Goal: Transaction & Acquisition: Purchase product/service

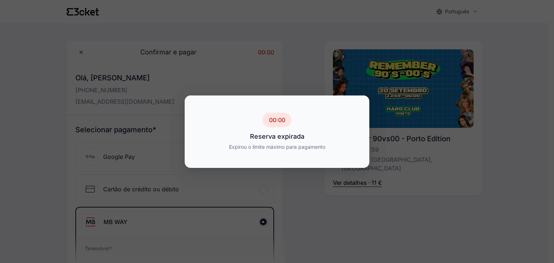
click at [277, 132] on div "Reserva expirada" at bounding box center [277, 137] width 96 height 10
click at [285, 158] on div at bounding box center [276, 155] width 167 height 9
click at [273, 118] on span "00:00" at bounding box center [277, 120] width 16 height 9
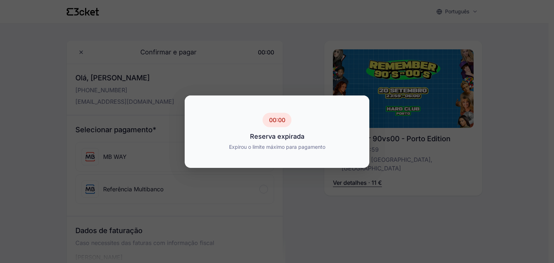
click at [301, 163] on div at bounding box center [277, 159] width 185 height 17
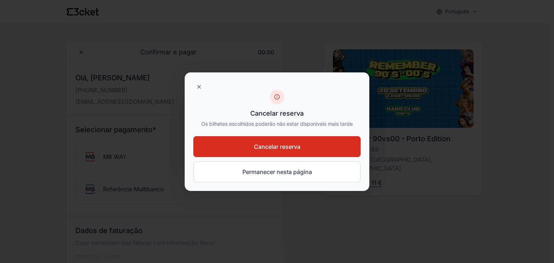
click at [290, 145] on span "Cancelar reserva" at bounding box center [277, 147] width 47 height 9
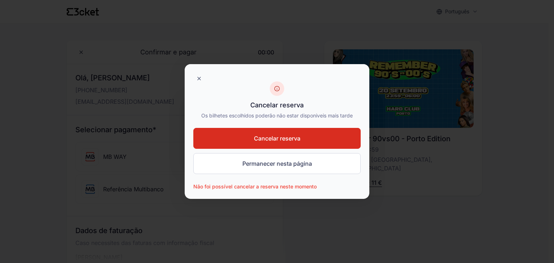
click at [294, 130] on button "Cancelar reserva" at bounding box center [276, 138] width 167 height 21
click at [295, 142] on span "Cancelar reserva" at bounding box center [277, 138] width 47 height 9
click at [202, 81] on div at bounding box center [199, 79] width 12 height 12
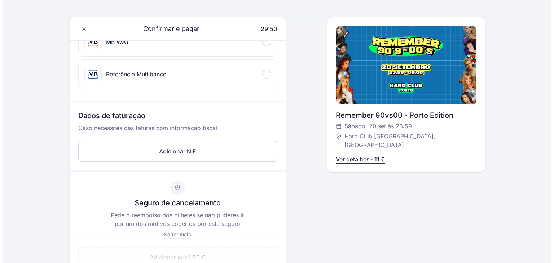
scroll to position [180, 0]
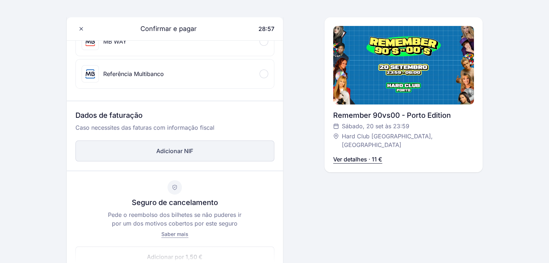
click at [173, 141] on button "Adicionar NIF" at bounding box center [174, 151] width 199 height 21
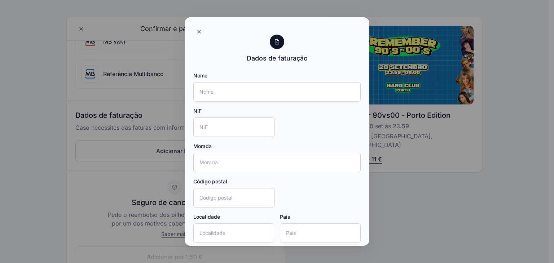
drag, startPoint x: 227, startPoint y: 79, endPoint x: 213, endPoint y: 90, distance: 17.4
click at [223, 83] on div "Nome" at bounding box center [276, 87] width 167 height 30
click at [213, 90] on input "Nome" at bounding box center [276, 91] width 167 height 19
type input "[PERSON_NAME]"
click at [215, 128] on input "NIF" at bounding box center [234, 127] width 82 height 19
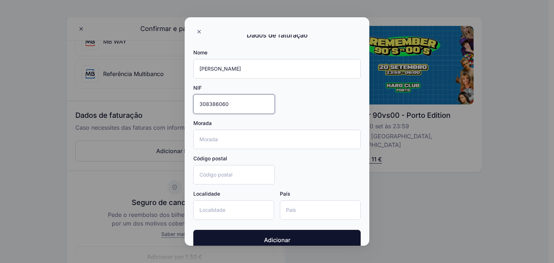
scroll to position [35, 0]
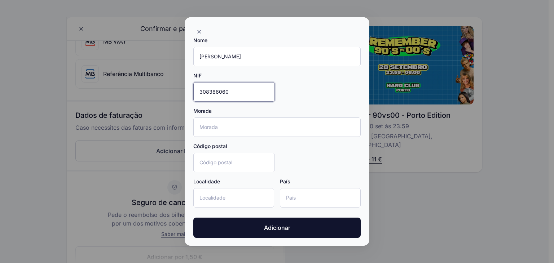
type input "308386060"
click at [236, 130] on input "Morada" at bounding box center [276, 127] width 167 height 19
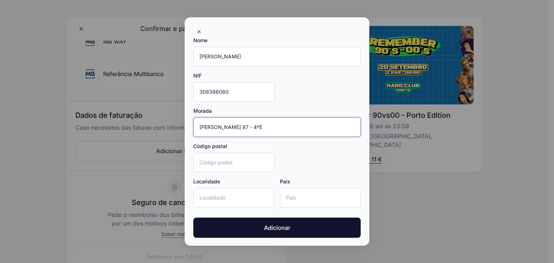
type input "[PERSON_NAME] 87 - 4ºE"
click at [213, 162] on input "Código postal" at bounding box center [234, 162] width 82 height 19
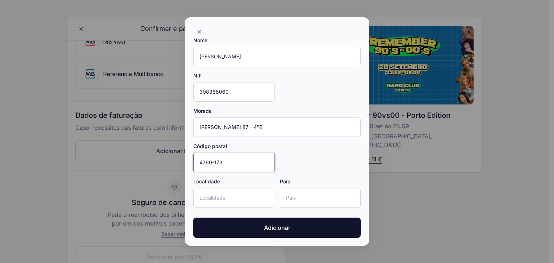
type input "4760-173"
click at [207, 196] on input "Localidade" at bounding box center [233, 197] width 81 height 19
type input "VIla Nova de Famalicão"
click at [297, 198] on input "País" at bounding box center [320, 197] width 81 height 19
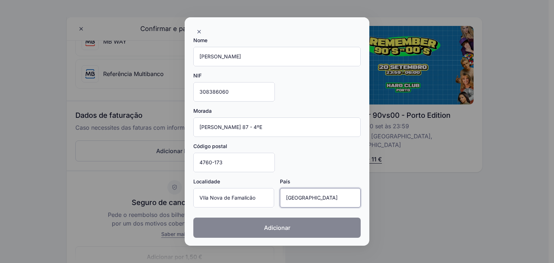
type input "[GEOGRAPHIC_DATA]"
click at [245, 225] on button "Adicionar" at bounding box center [276, 228] width 167 height 20
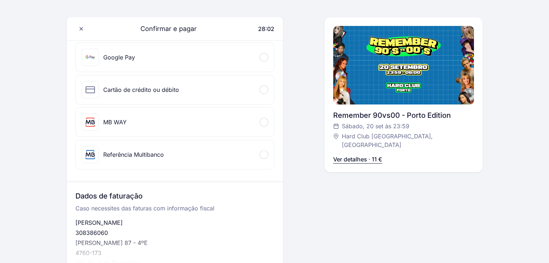
scroll to position [72, 0]
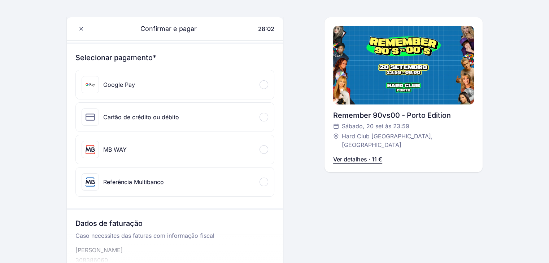
click at [123, 156] on div "MB WAY" at bounding box center [104, 149] width 45 height 17
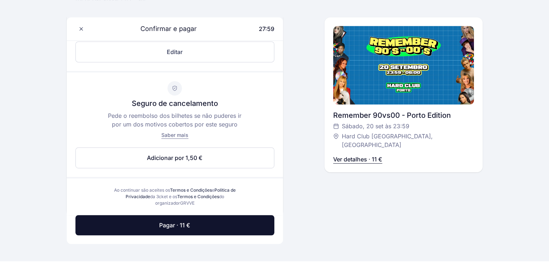
scroll to position [433, 0]
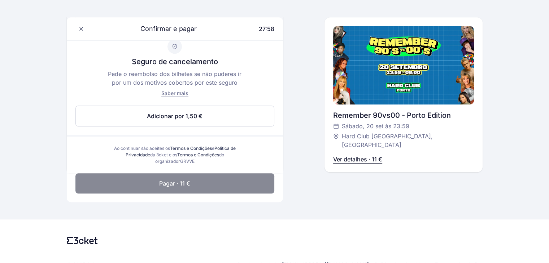
click at [196, 180] on button "Pagar · 11 €" at bounding box center [174, 184] width 199 height 20
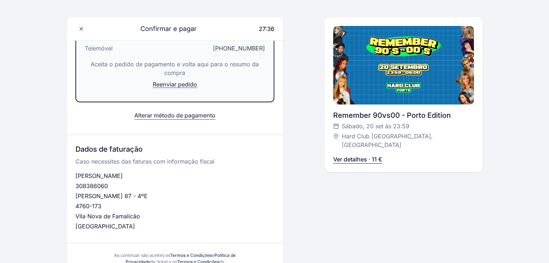
scroll to position [120, 0]
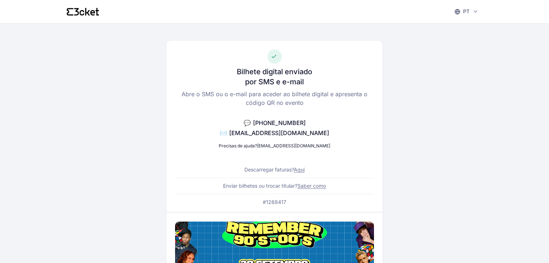
click at [370, 67] on div "Bilhete digital enviado por SMS e e-mail Abre o SMS ou o e-mail para aceder ao …" at bounding box center [274, 126] width 216 height 171
